Goal: Transaction & Acquisition: Purchase product/service

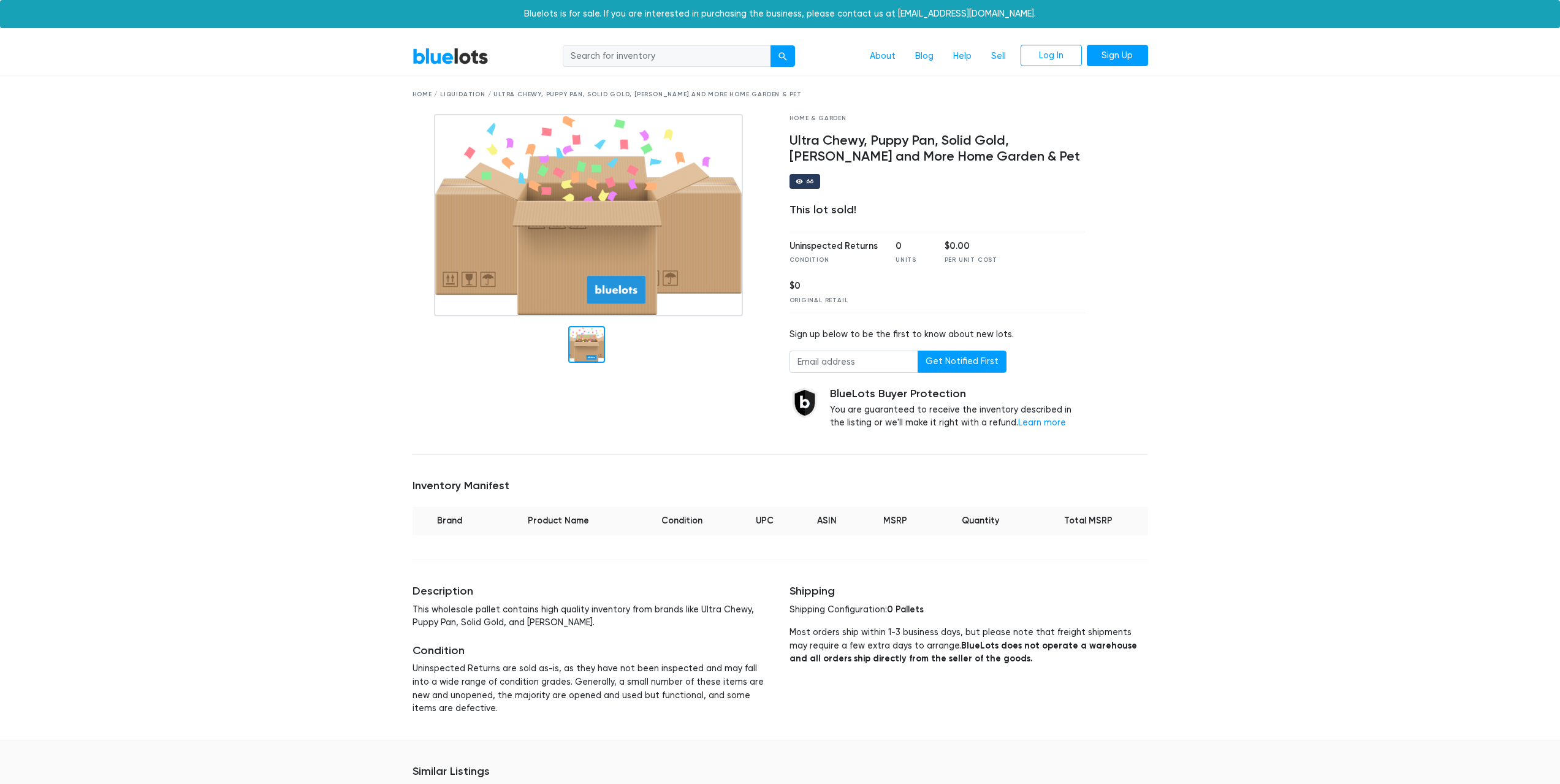
click at [463, 53] on link "BlueLots" at bounding box center [450, 56] width 76 height 18
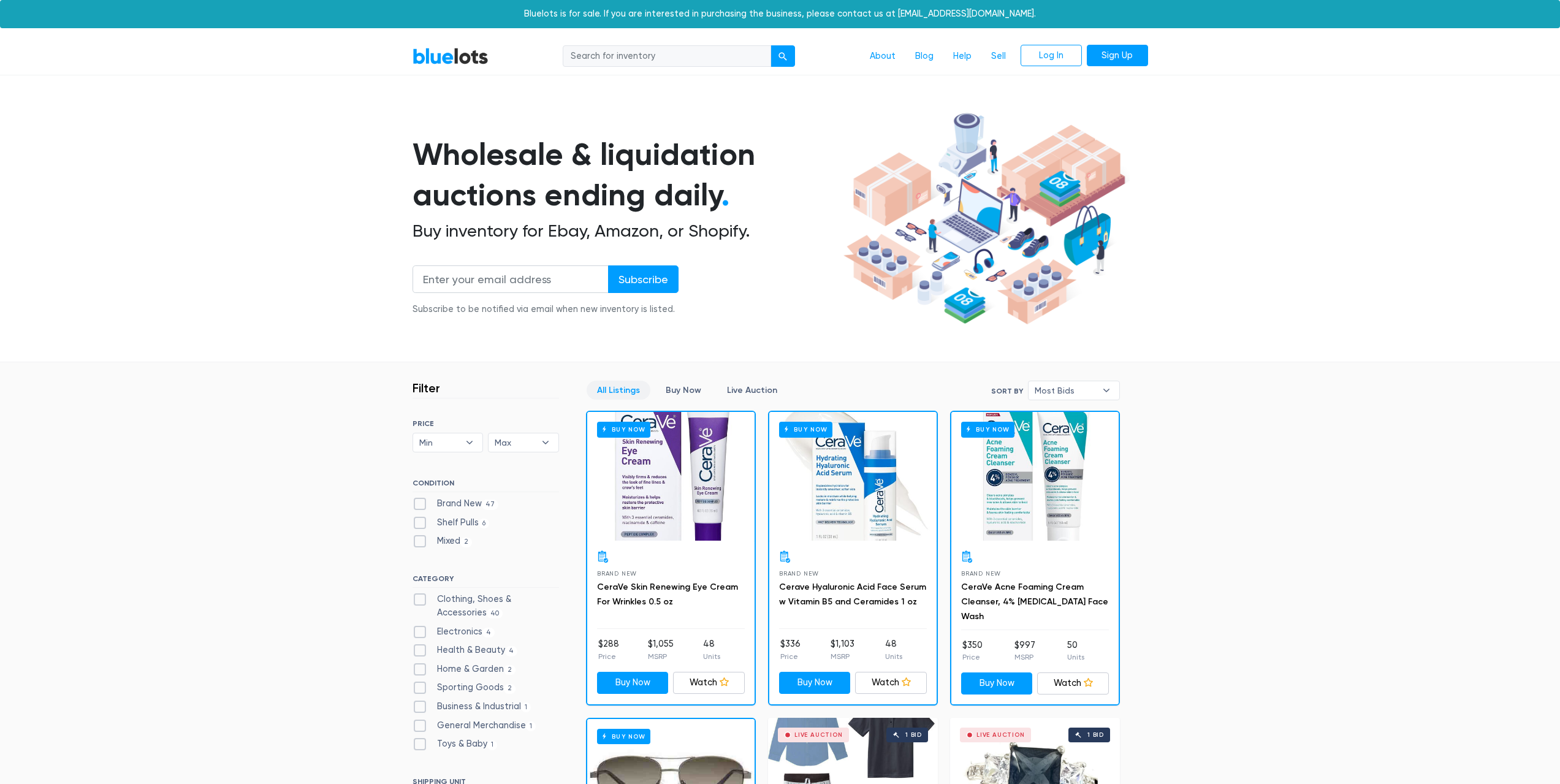
click at [644, 60] on input "search" at bounding box center [667, 56] width 209 height 22
type input "wajl"
click at [771, 45] on button "submit" at bounding box center [782, 56] width 25 height 22
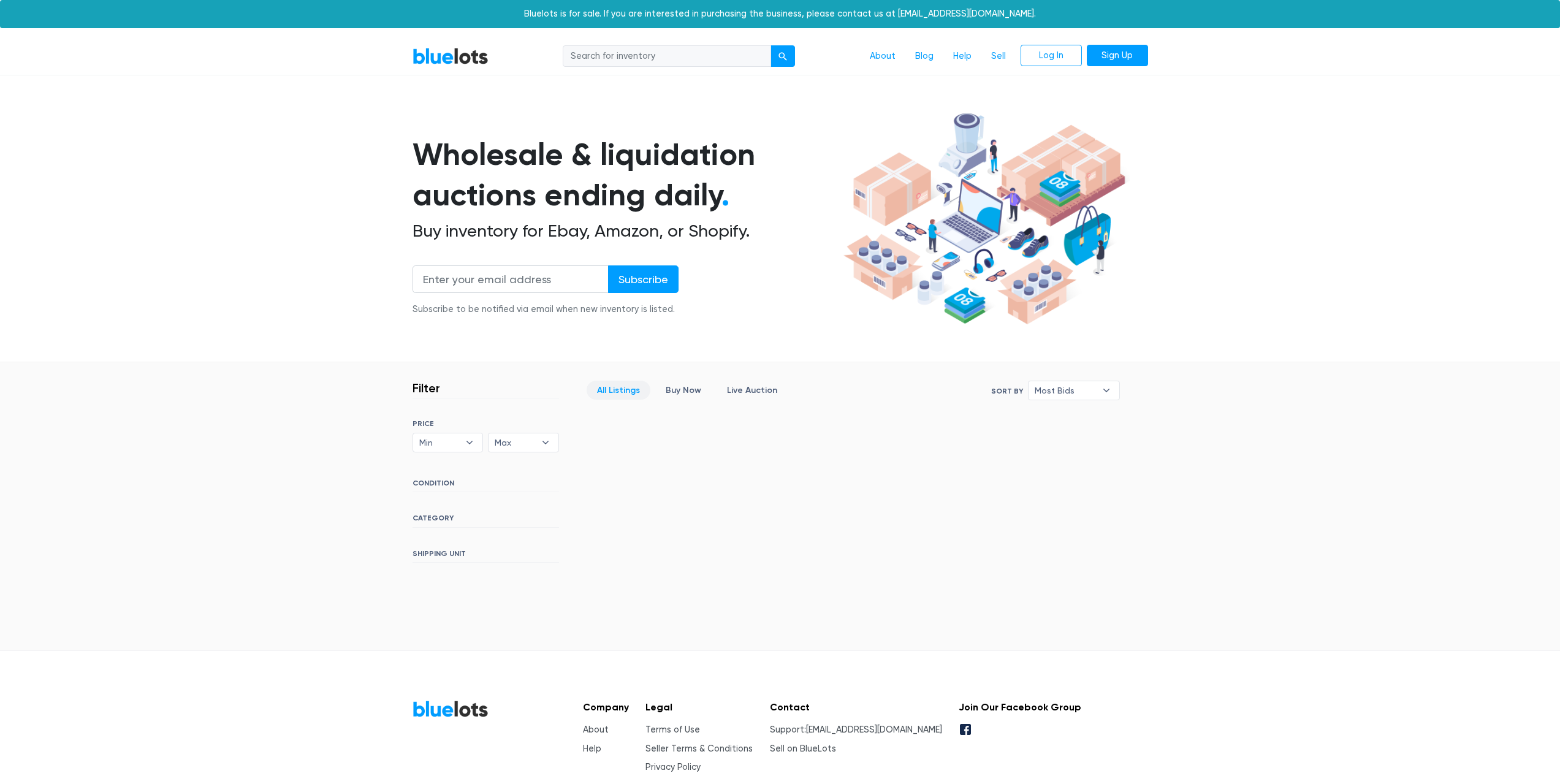
drag, startPoint x: 0, startPoint y: 0, endPoint x: 644, endPoint y: 60, distance: 646.8
click at [644, 60] on input "search" at bounding box center [667, 56] width 209 height 22
type input "wahl"
click at [771, 45] on button "submit" at bounding box center [782, 56] width 25 height 22
click at [443, 55] on link "BlueLots" at bounding box center [450, 56] width 76 height 18
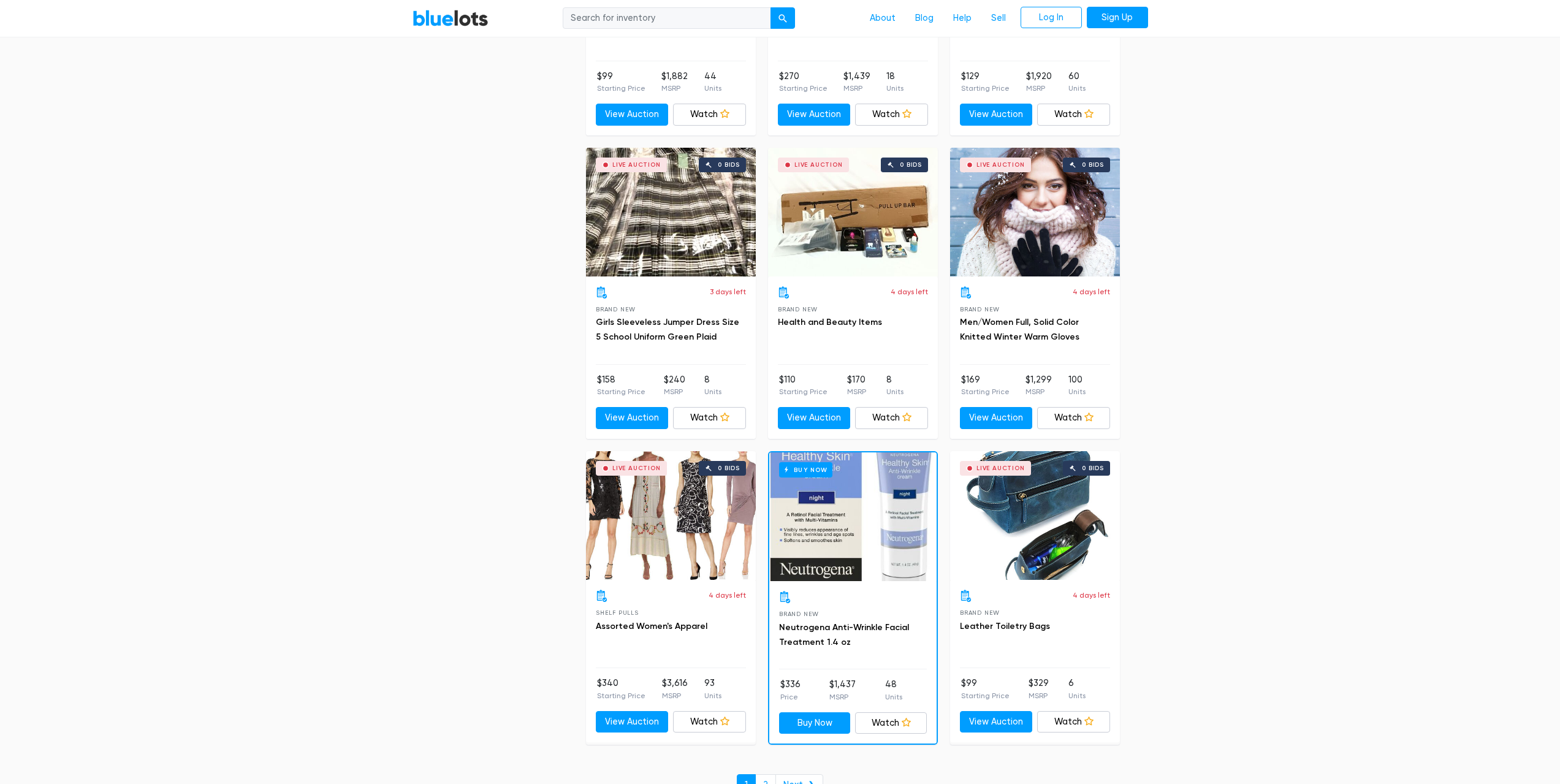
scroll to position [5072, 0]
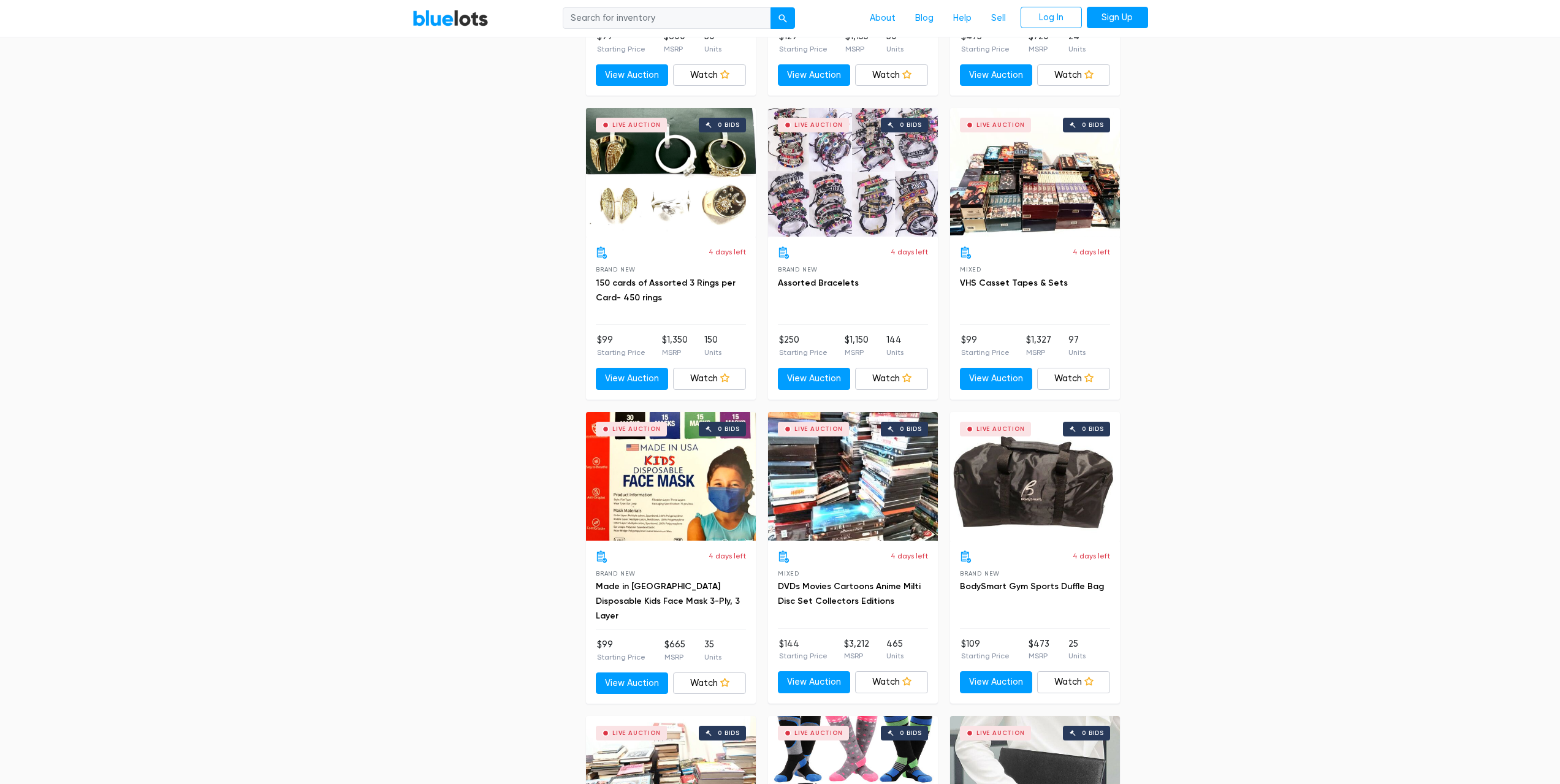
drag, startPoint x: 1228, startPoint y: 497, endPoint x: 1276, endPoint y: 204, distance: 296.9
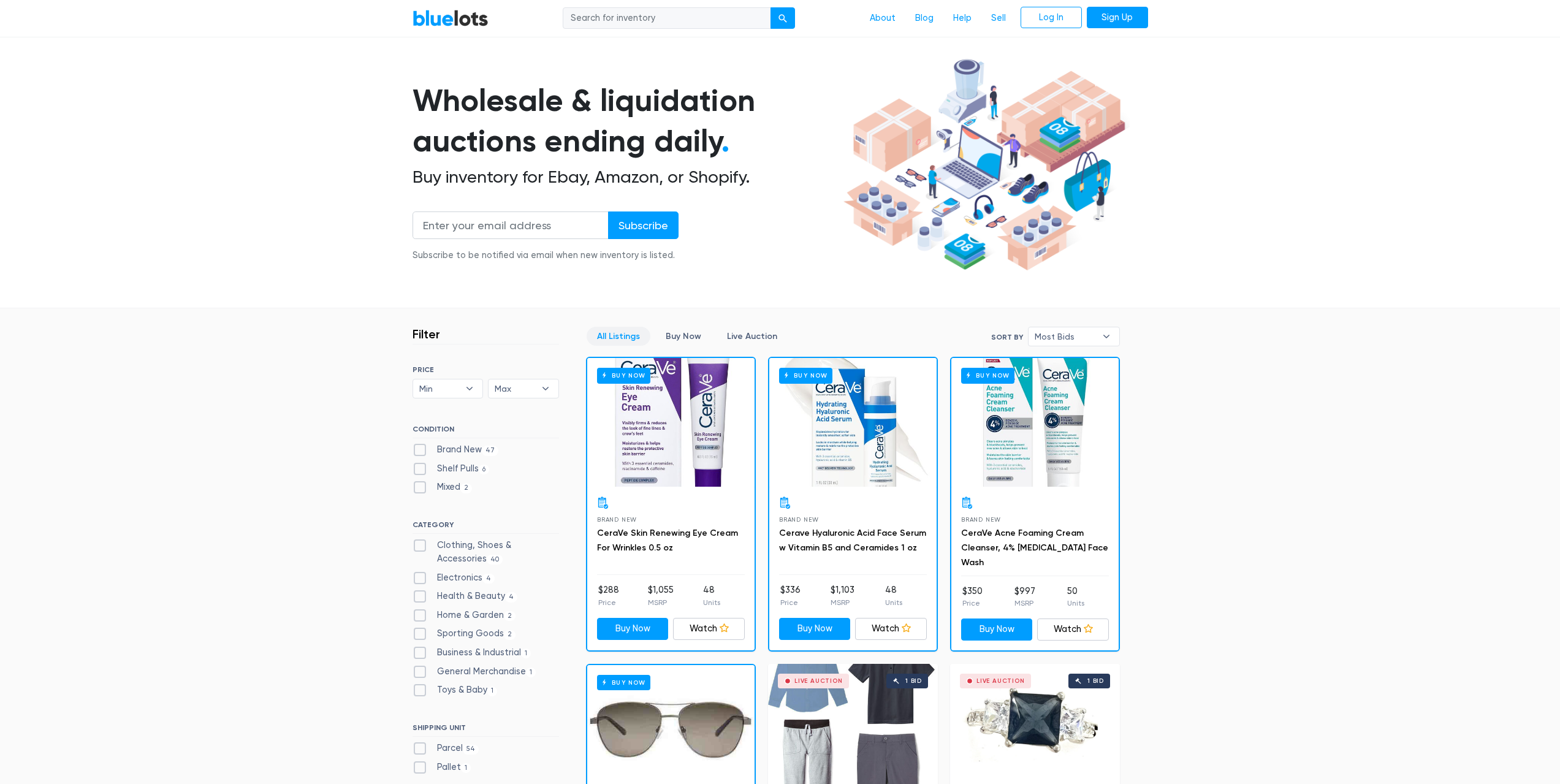
scroll to position [0, 0]
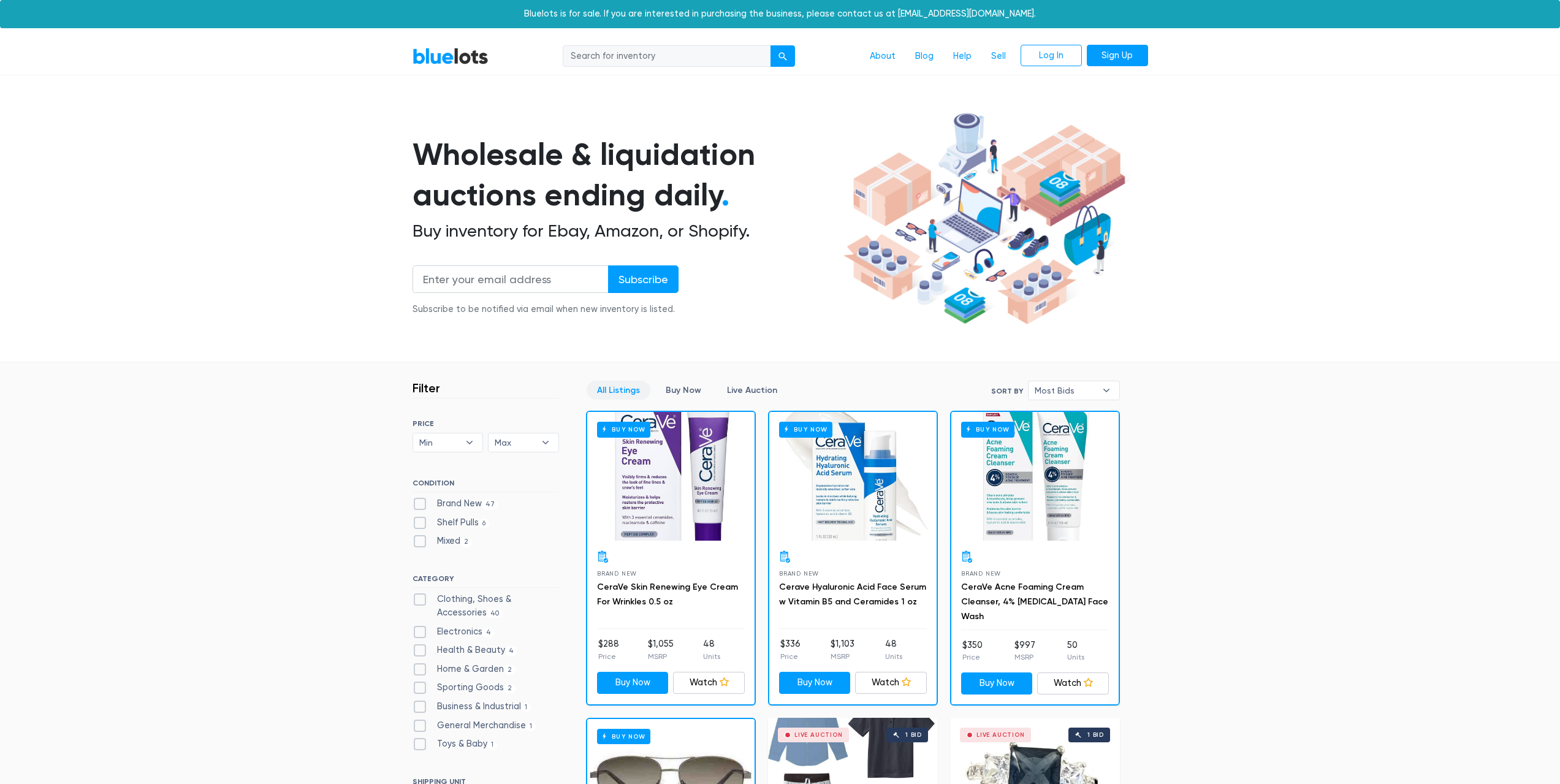
drag, startPoint x: 1233, startPoint y: 260, endPoint x: 1229, endPoint y: -18, distance: 278.0
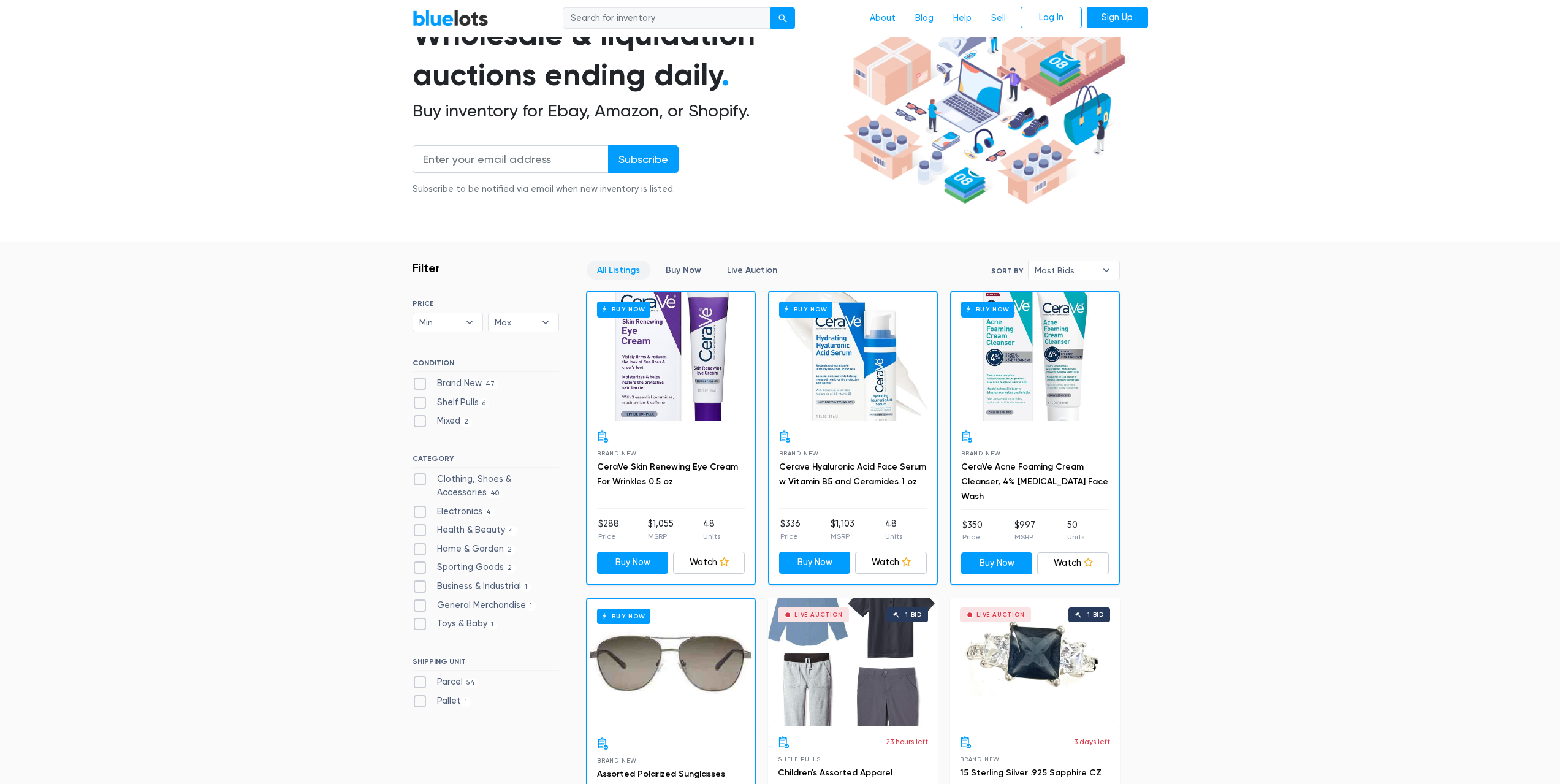
scroll to position [367, 0]
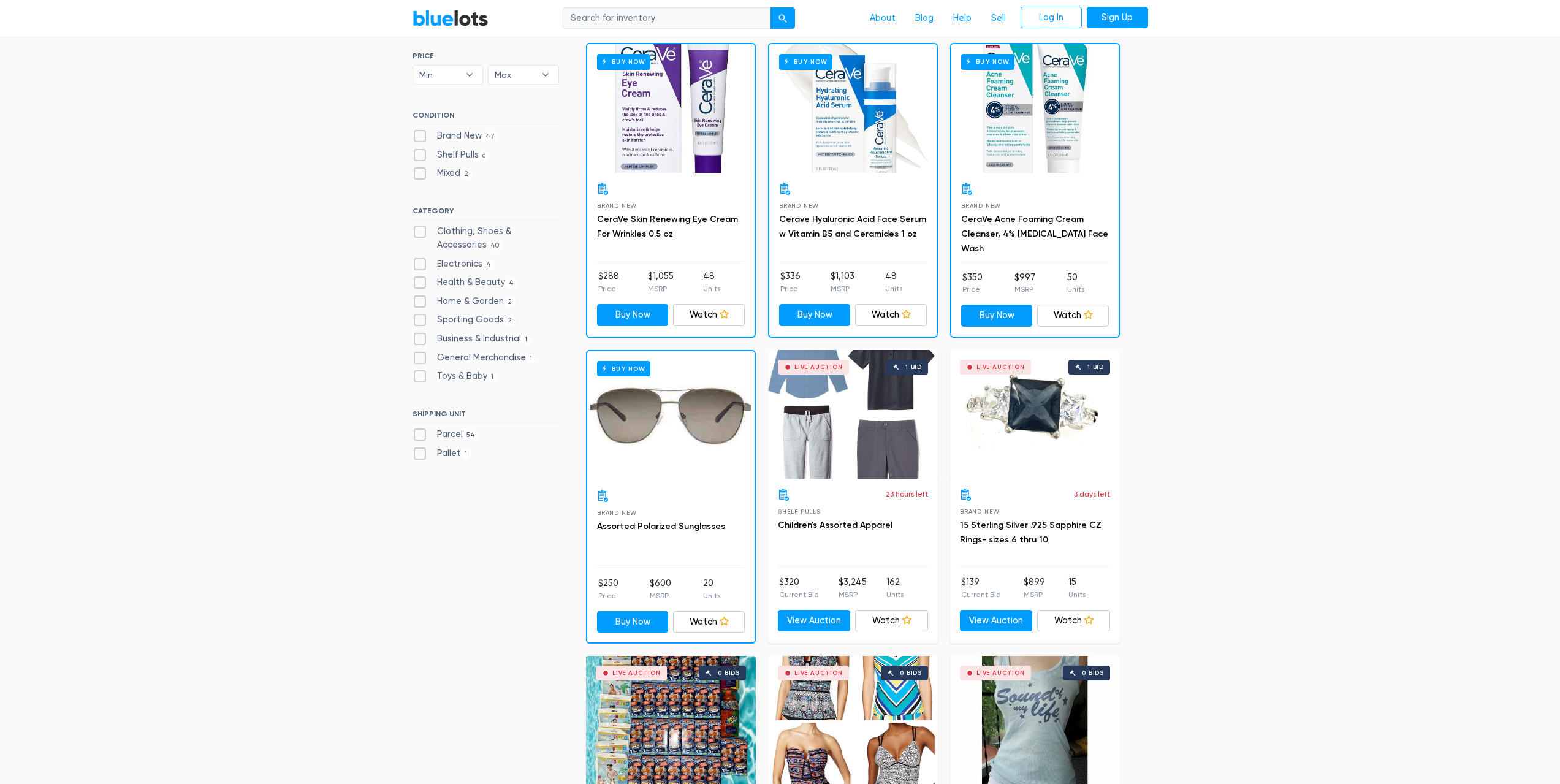
click at [420, 435] on label "Parcel 54" at bounding box center [446, 434] width 67 height 14
click at [420, 435] on input "Parcel 54" at bounding box center [417, 431] width 8 height 8
checkbox input "true"
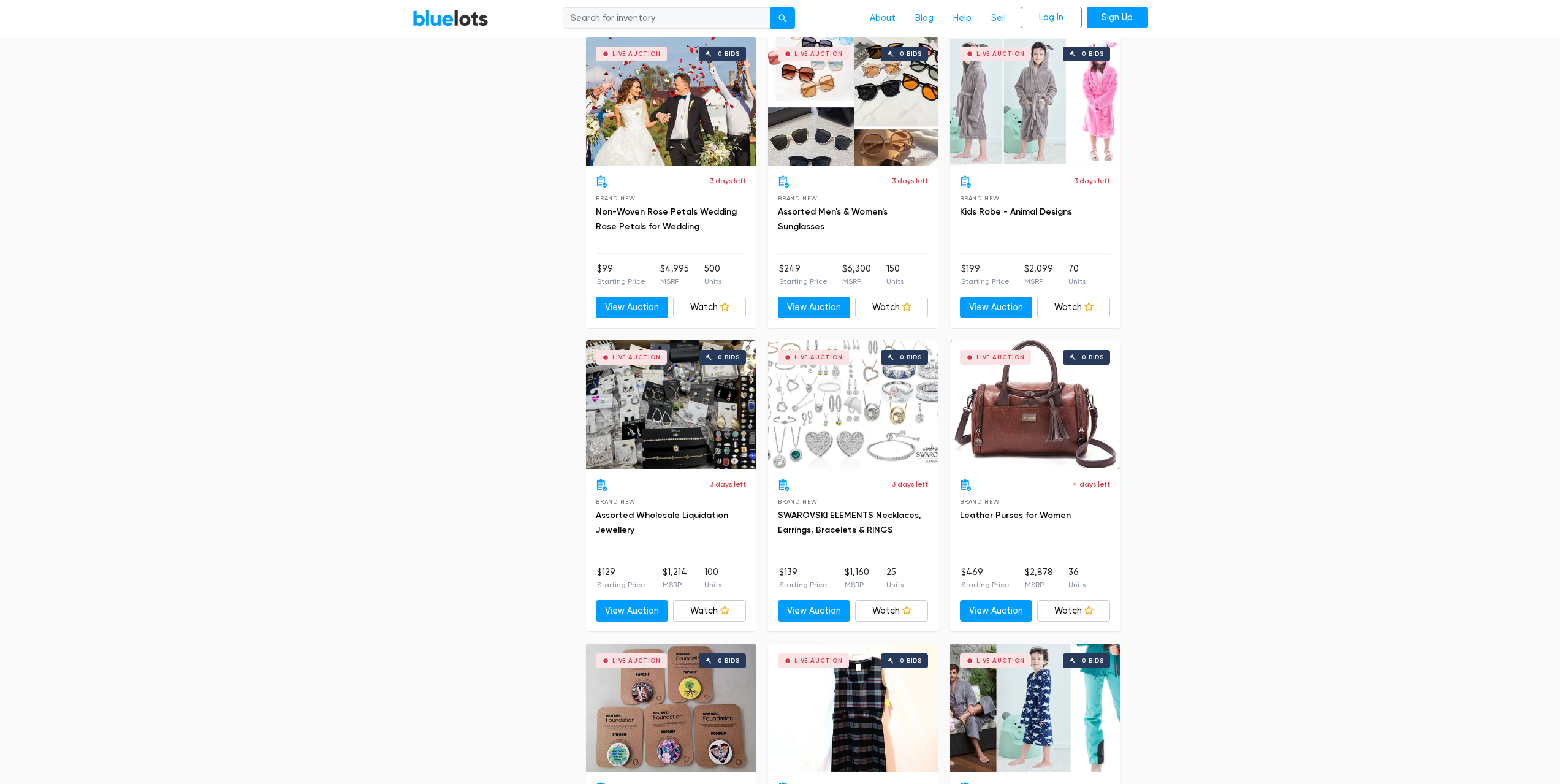
scroll to position [5072, 0]
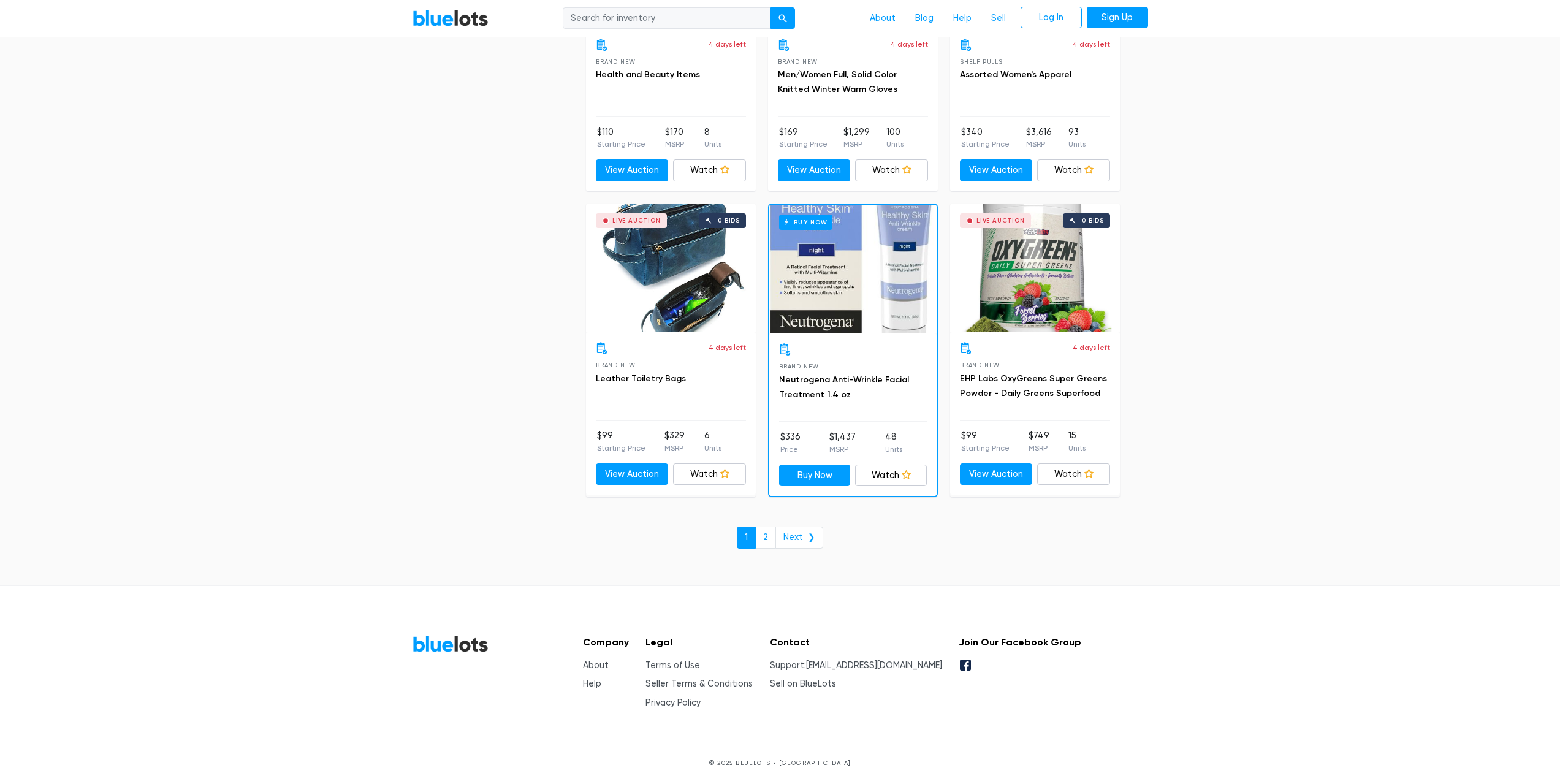
drag, startPoint x: 1305, startPoint y: 430, endPoint x: 1259, endPoint y: 628, distance: 203.3
click at [765, 543] on link "2" at bounding box center [766, 537] width 21 height 22
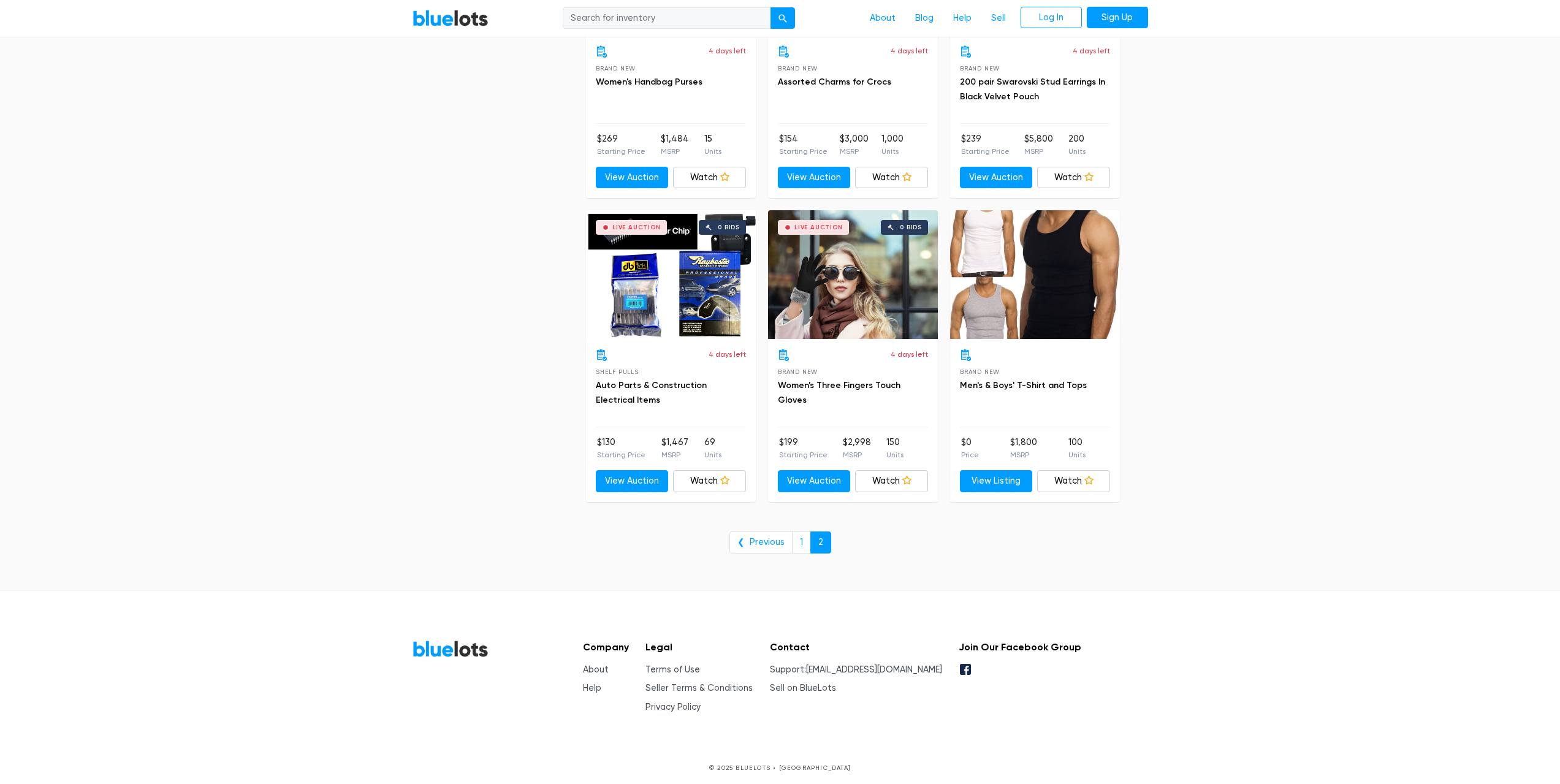
scroll to position [1142, 0]
